Goal: Transaction & Acquisition: Purchase product/service

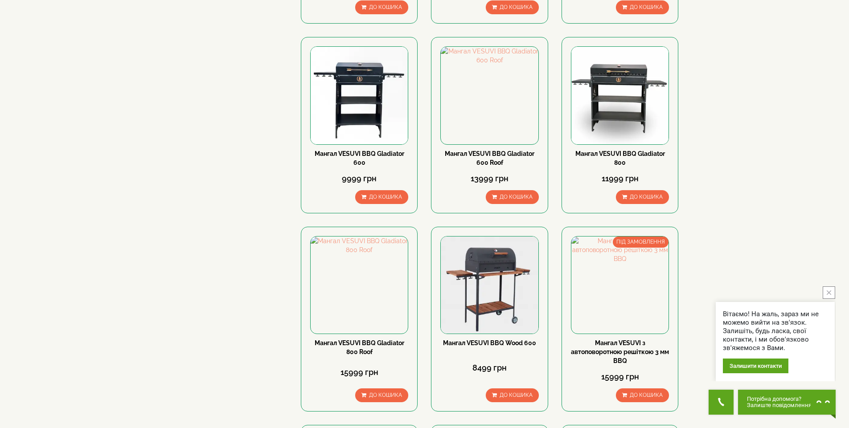
scroll to position [33, 0]
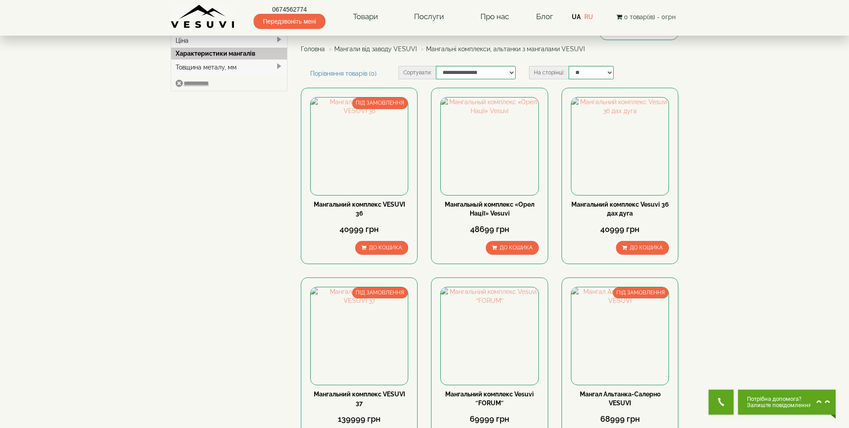
scroll to position [219, 0]
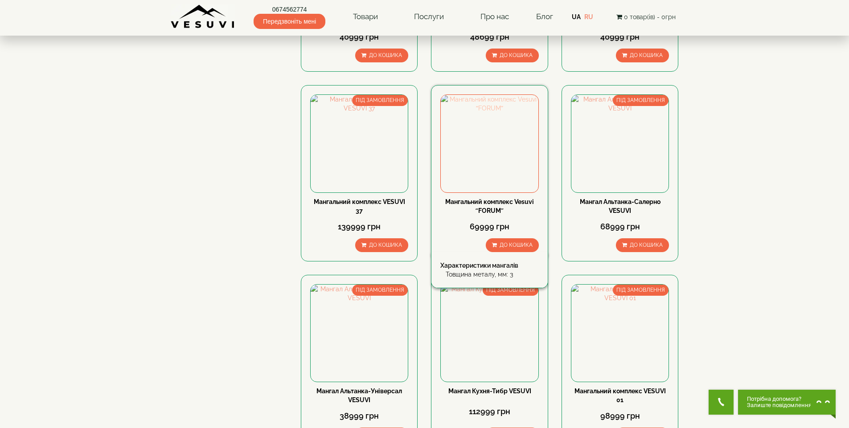
click at [500, 182] on img at bounding box center [489, 143] width 97 height 97
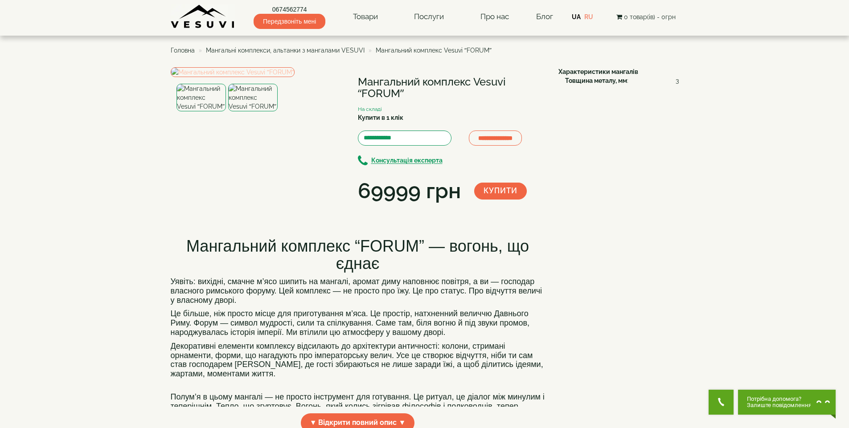
click at [281, 77] on img at bounding box center [233, 72] width 124 height 10
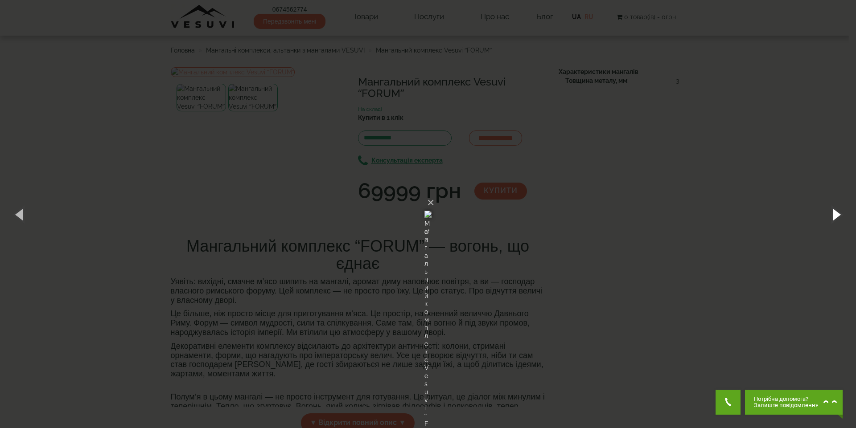
click at [840, 217] on button "button" at bounding box center [836, 214] width 40 height 49
